Goal: Book appointment/travel/reservation

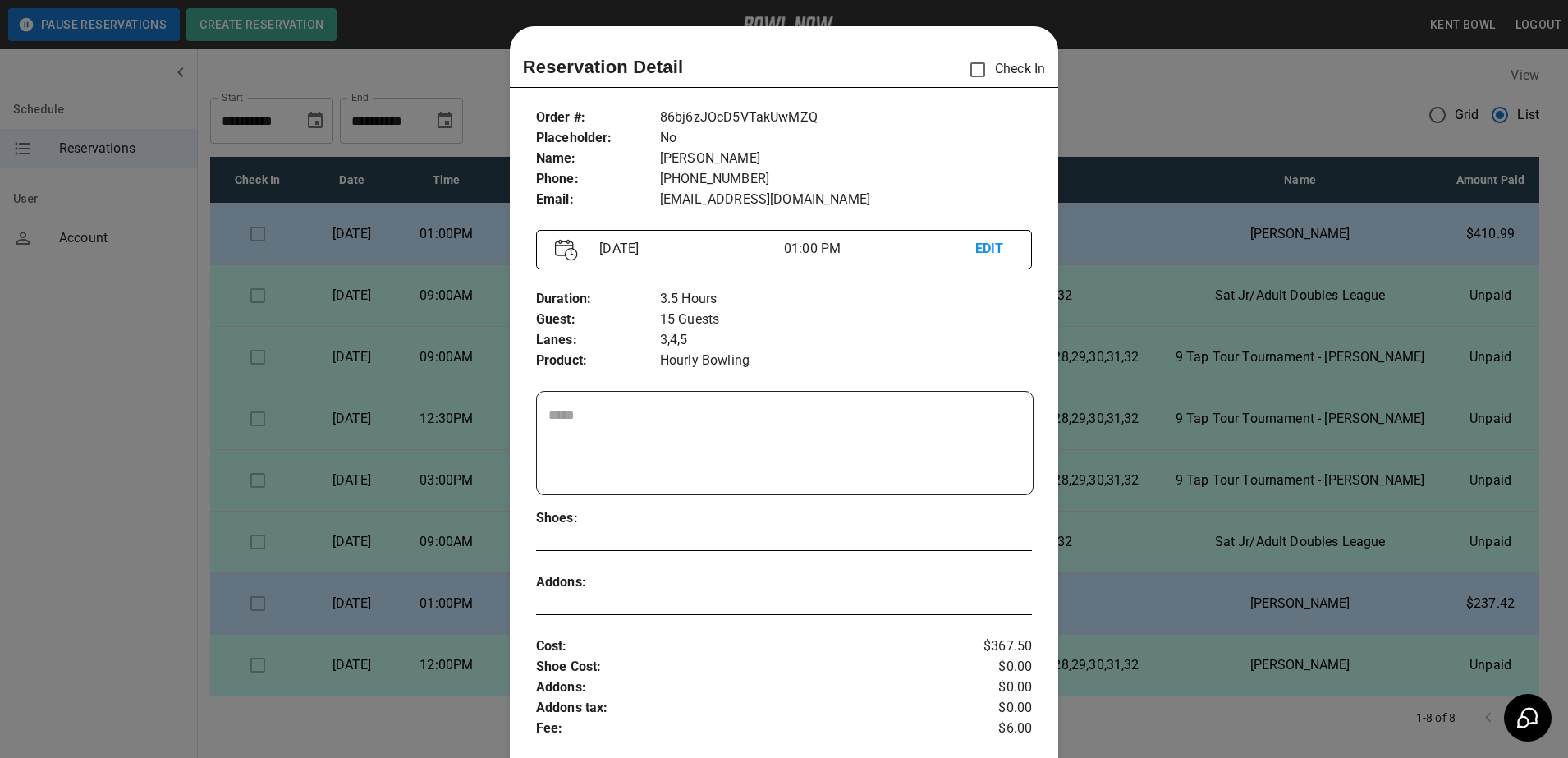
scroll to position [26, 0]
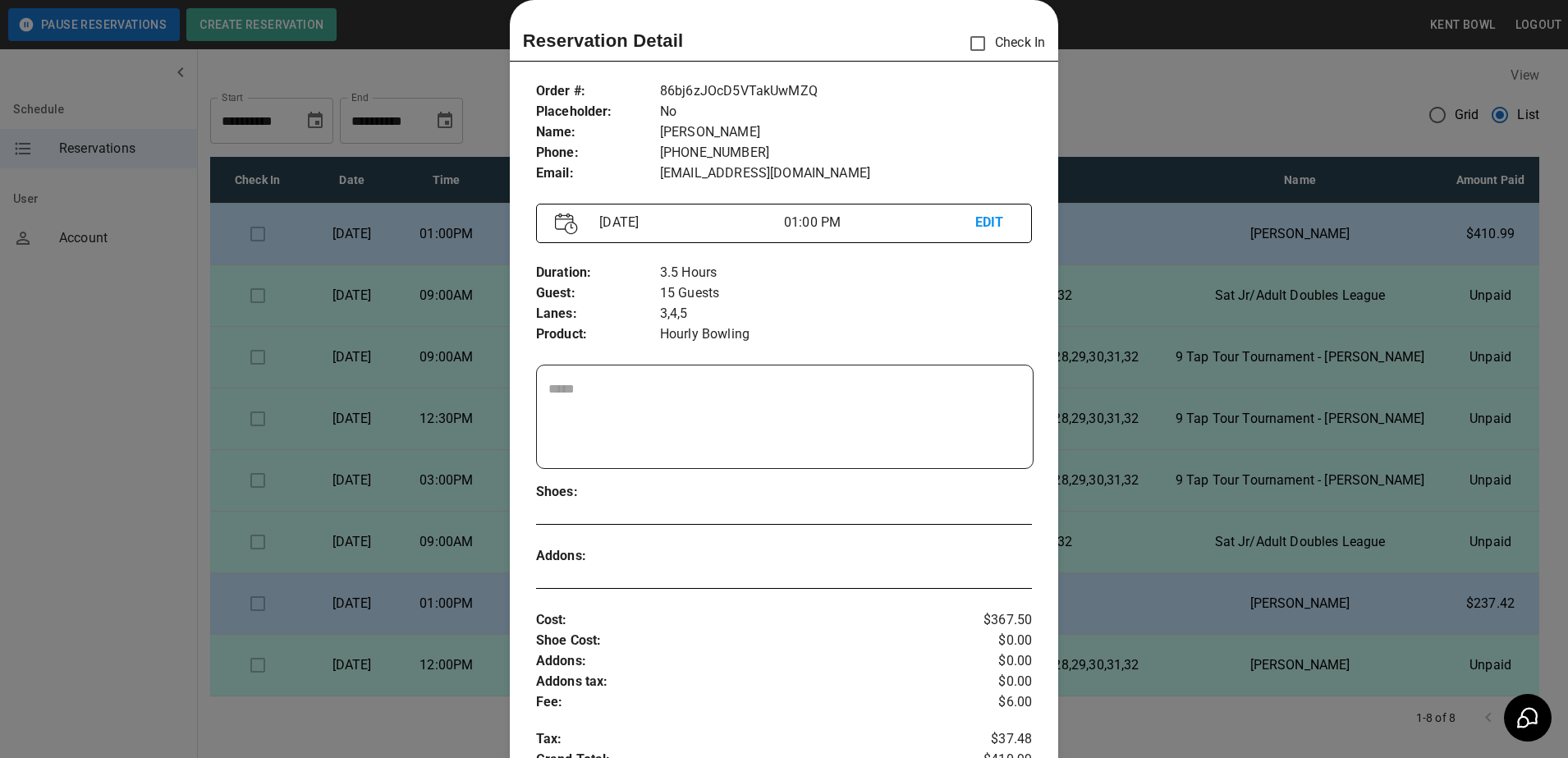
click at [1152, 85] on div at bounding box center [784, 379] width 1568 height 758
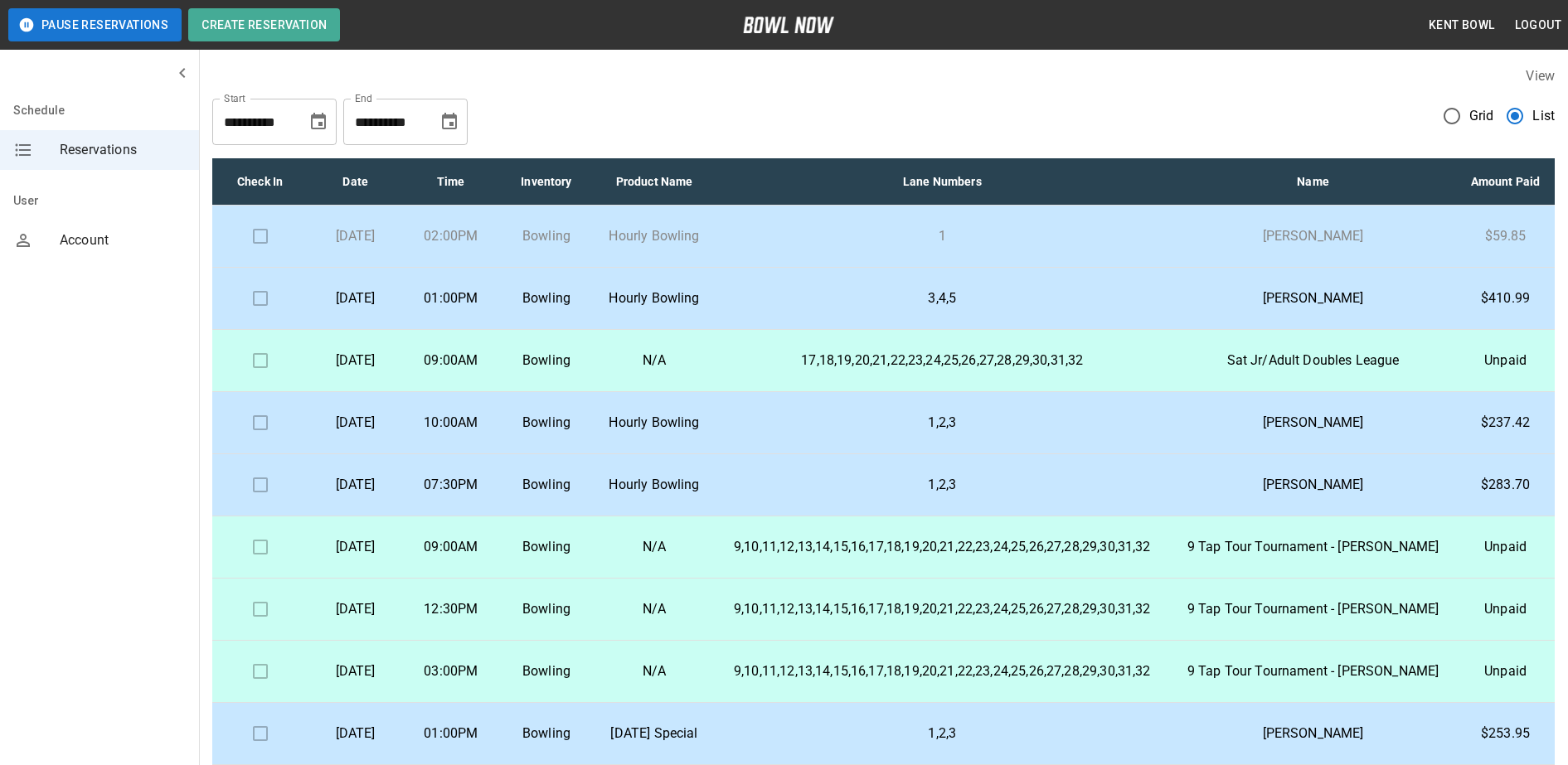
click at [715, 260] on td "Hourly Bowling" at bounding box center [655, 236] width 120 height 62
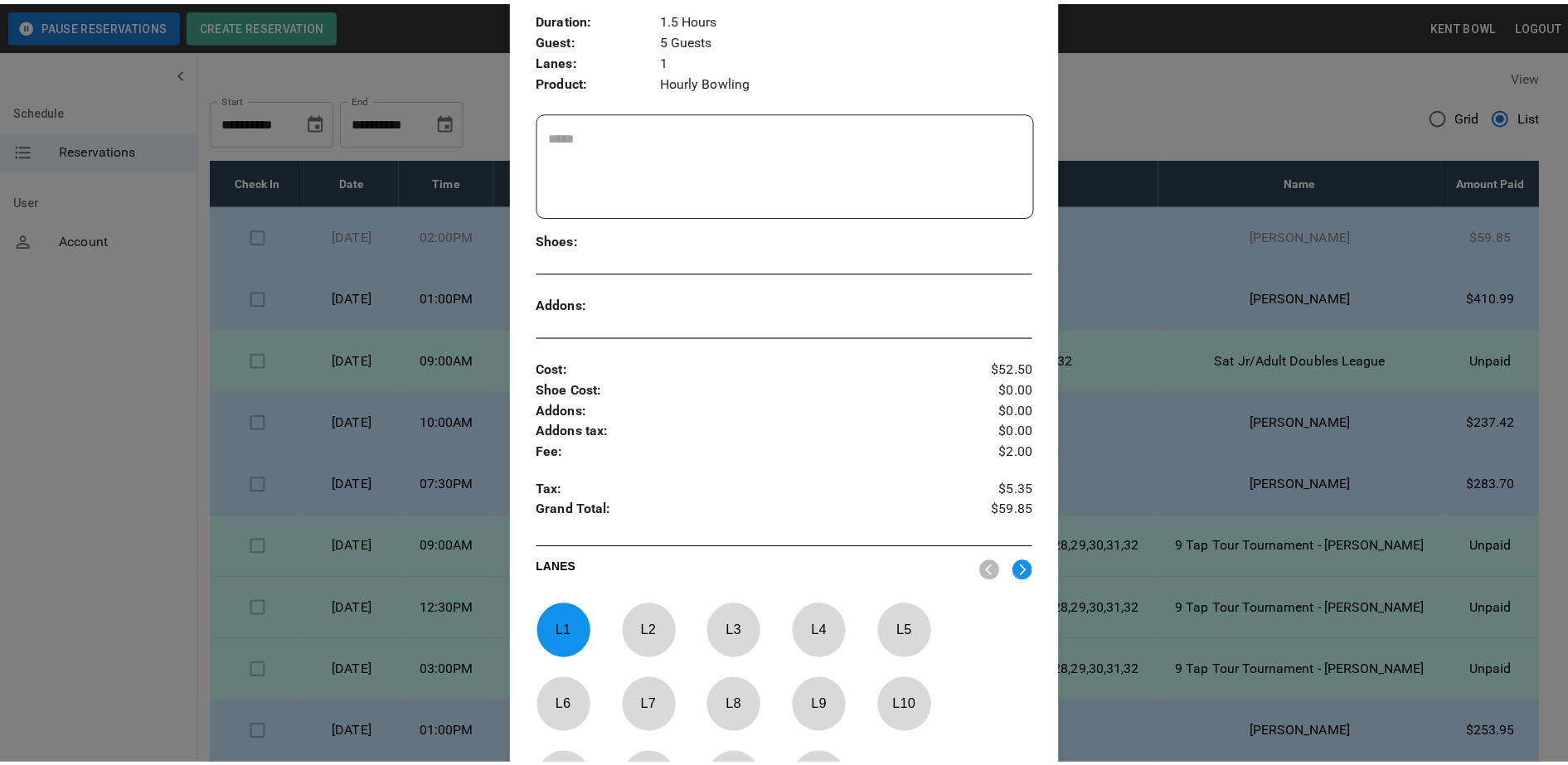
scroll to position [539, 0]
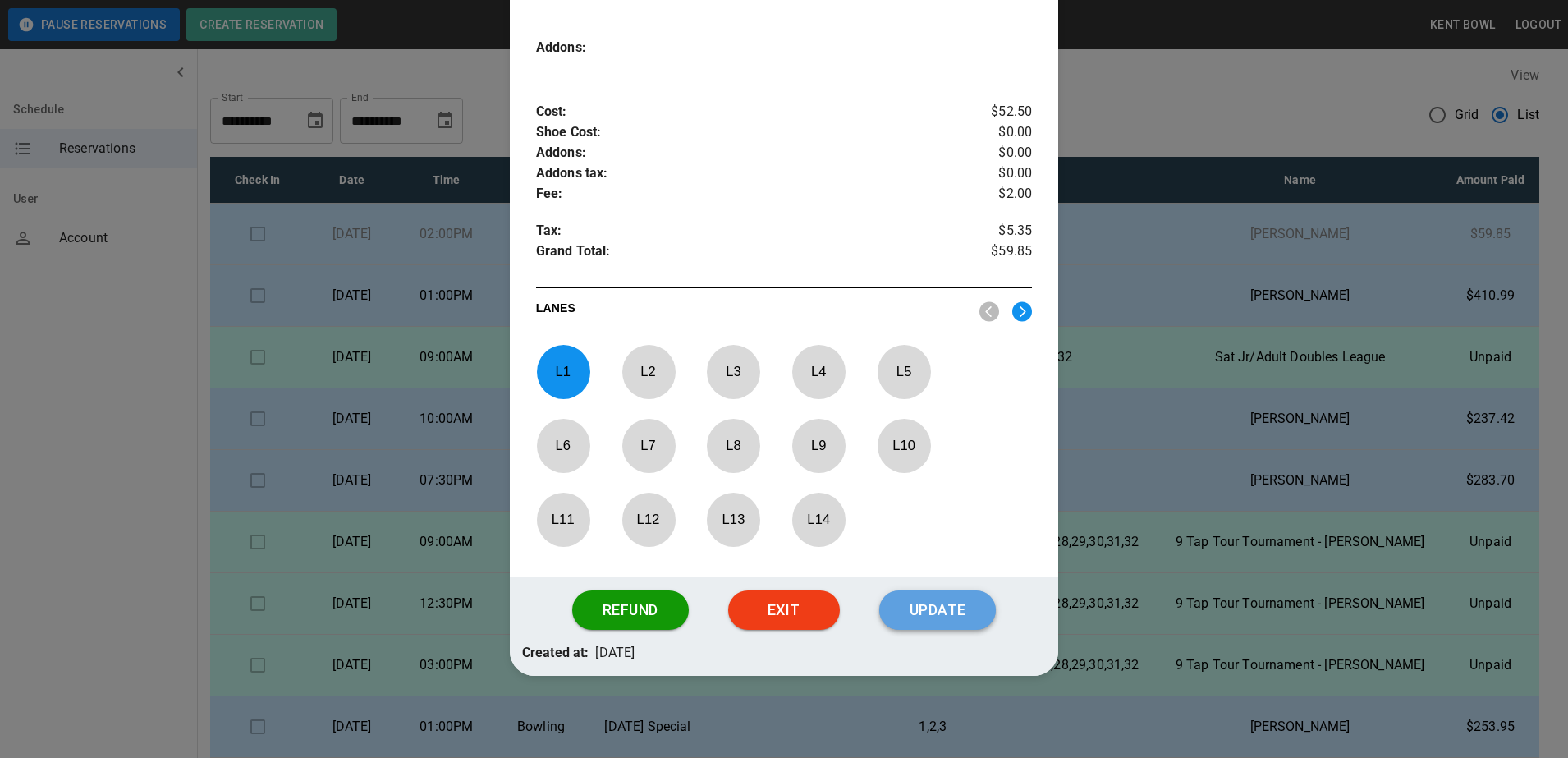
click at [961, 620] on button "Update" at bounding box center [937, 610] width 116 height 40
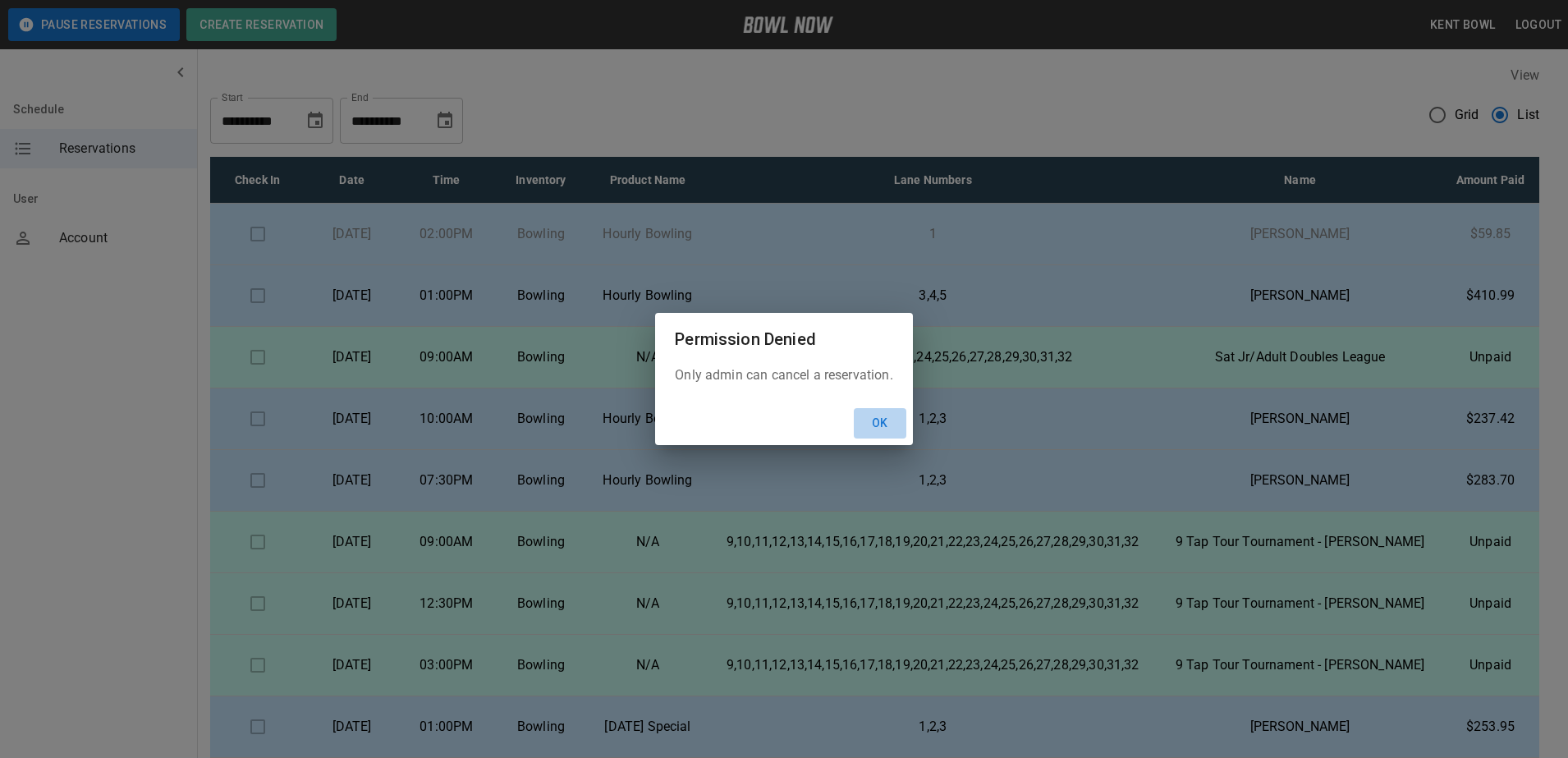
click at [880, 418] on button "Ok" at bounding box center [879, 423] width 53 height 30
